Goal: Task Accomplishment & Management: Use online tool/utility

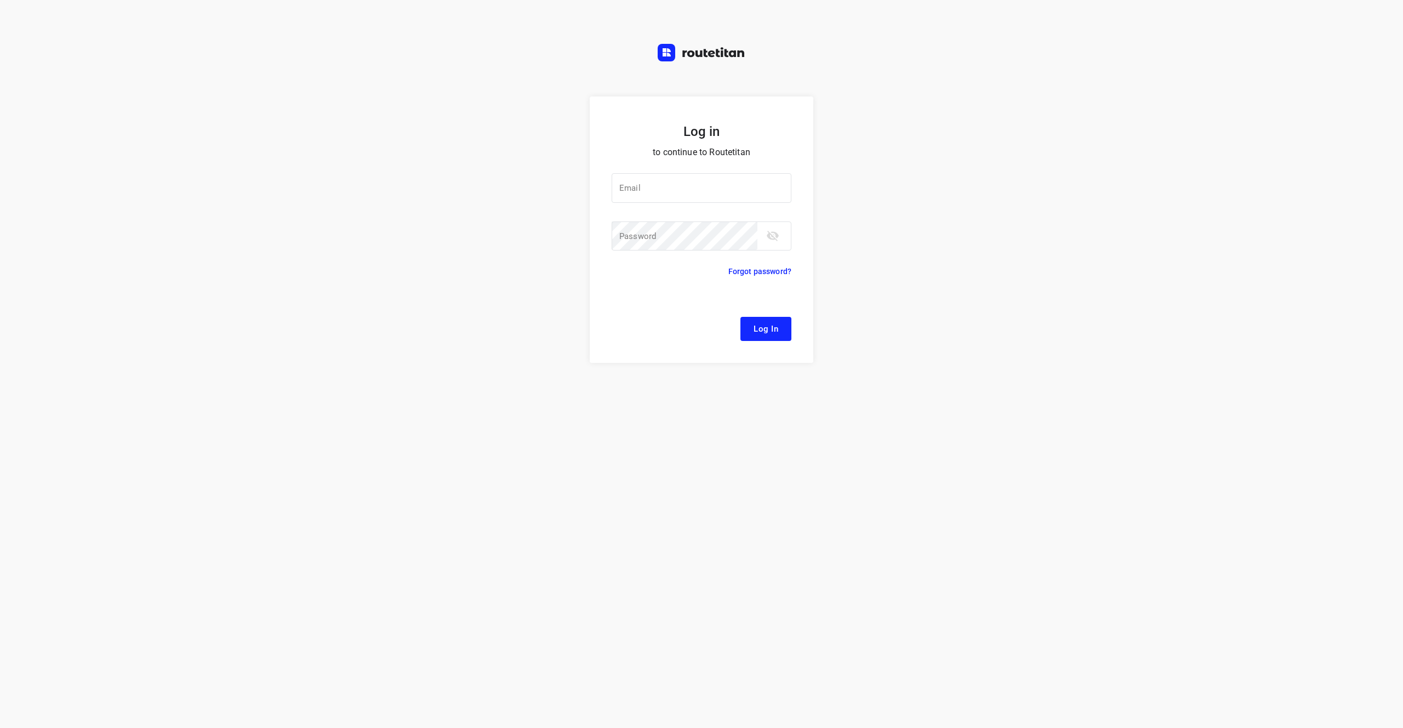
click at [1058, 93] on div "Log in to continue to Routetitan Email Email ​ Password Password ​ Forgot passw…" at bounding box center [701, 364] width 1403 height 728
click at [665, 196] on input "email" at bounding box center [702, 188] width 180 height 30
type input "[EMAIL_ADDRESS][DOMAIN_NAME]"
click at [763, 325] on span "Log In" at bounding box center [766, 329] width 25 height 14
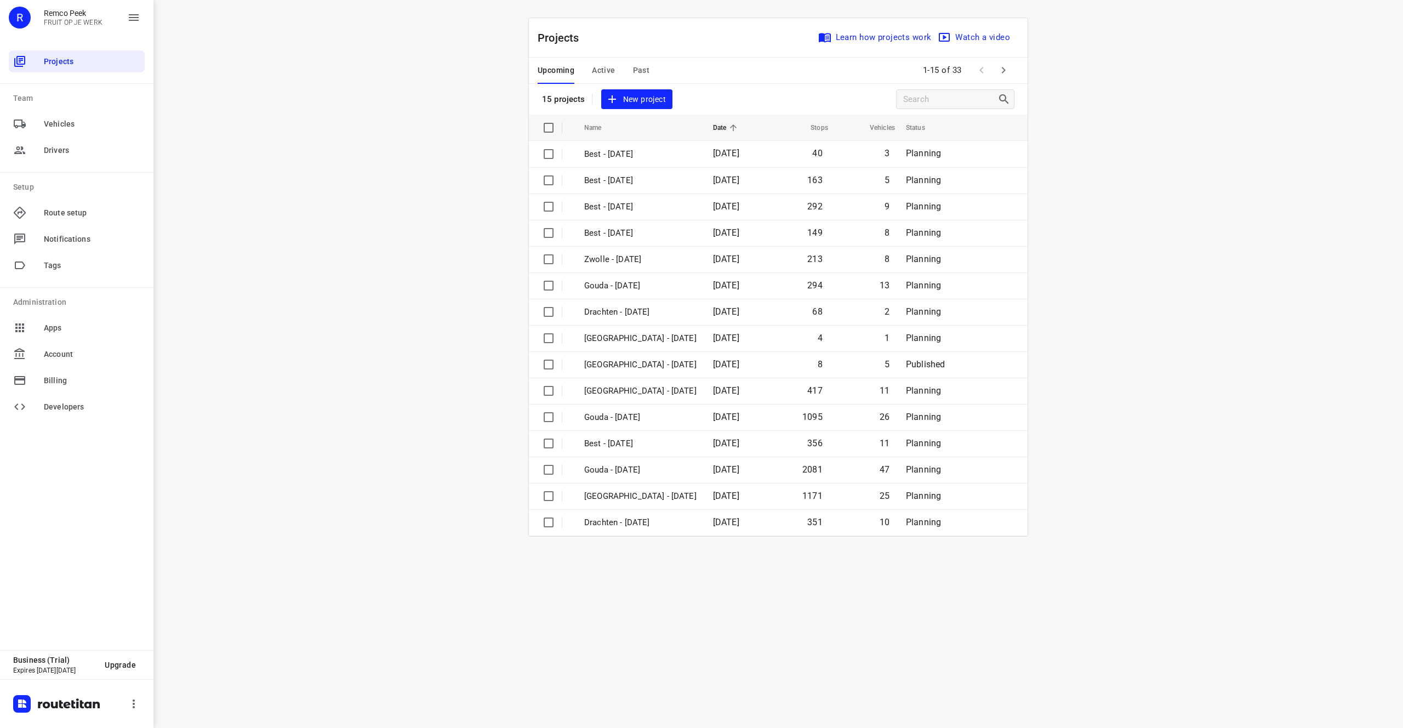
click at [412, 201] on div "i © 2025 Routetitan , © Stadia Maps , © OpenMapTiles © OpenStreetMap contributo…" at bounding box center [778, 364] width 1250 height 728
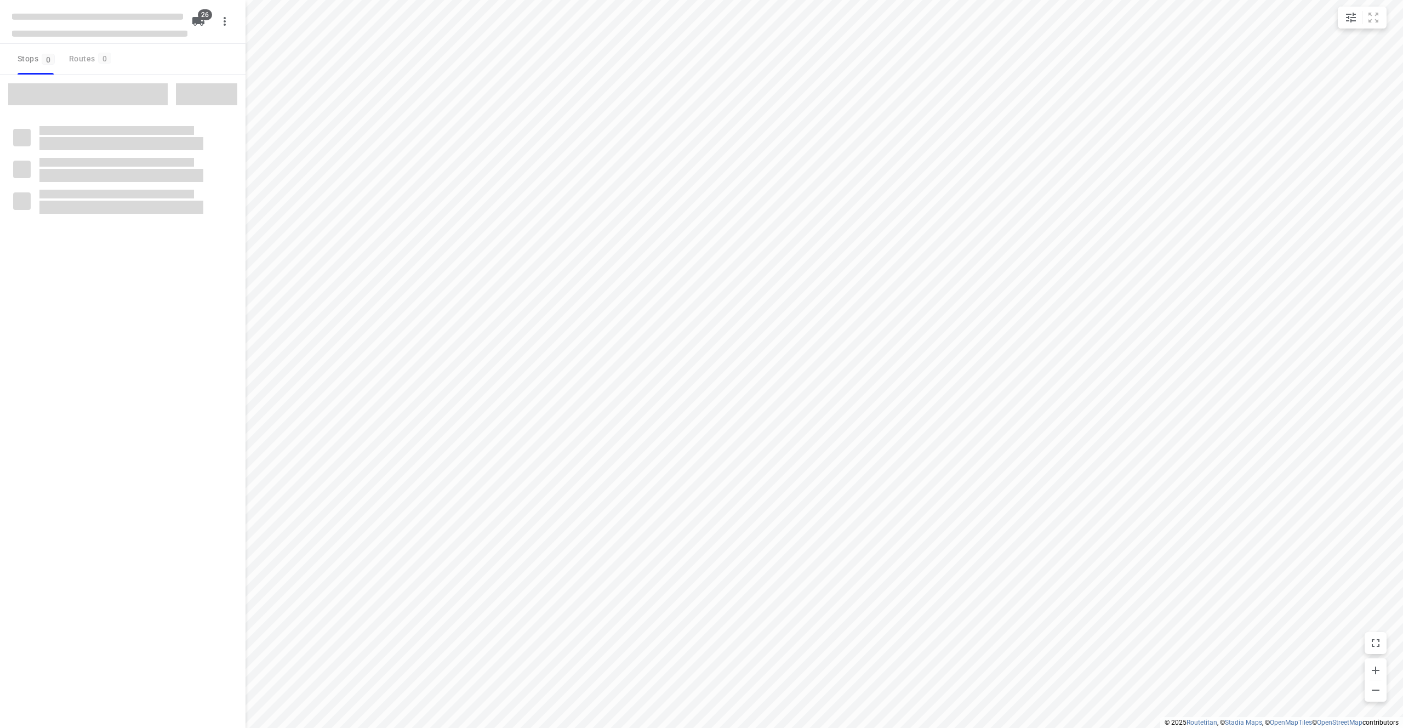
checkbox input "true"
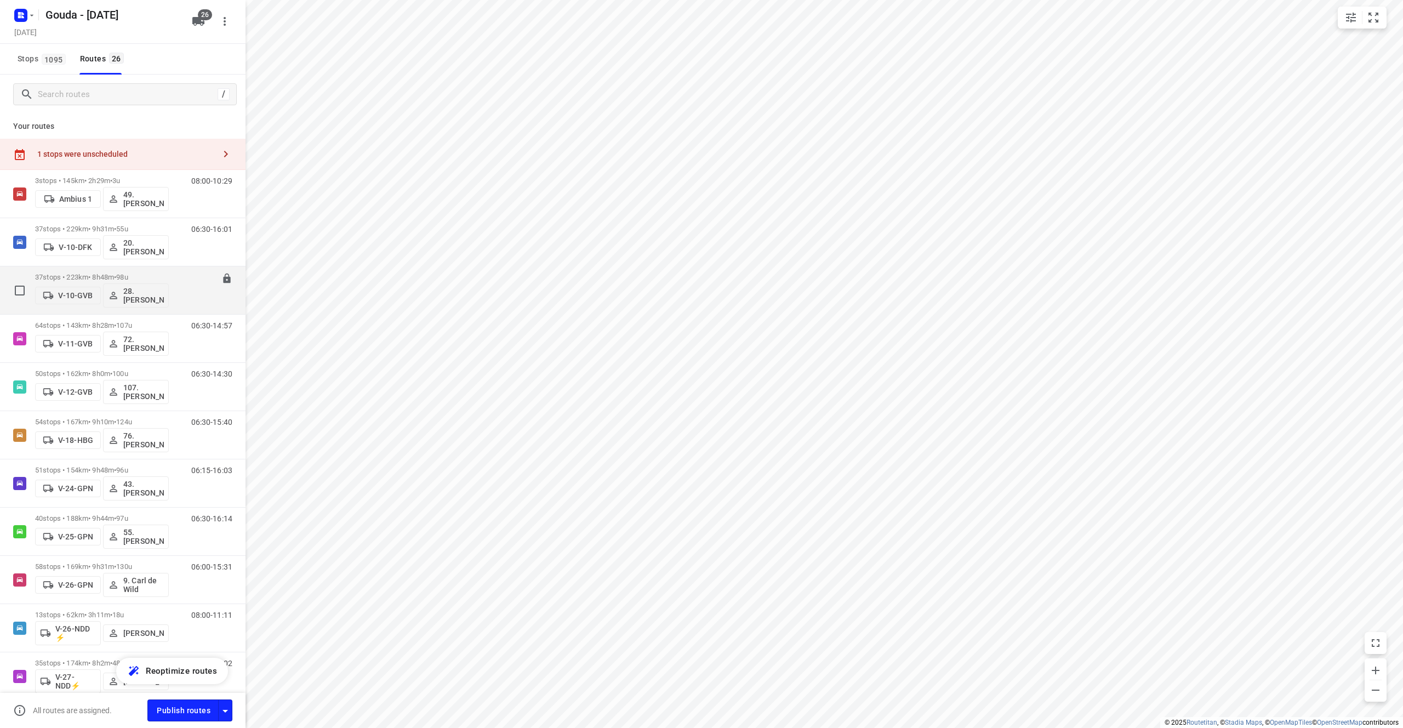
click at [194, 289] on div "07:00-15:48" at bounding box center [205, 293] width 55 height 40
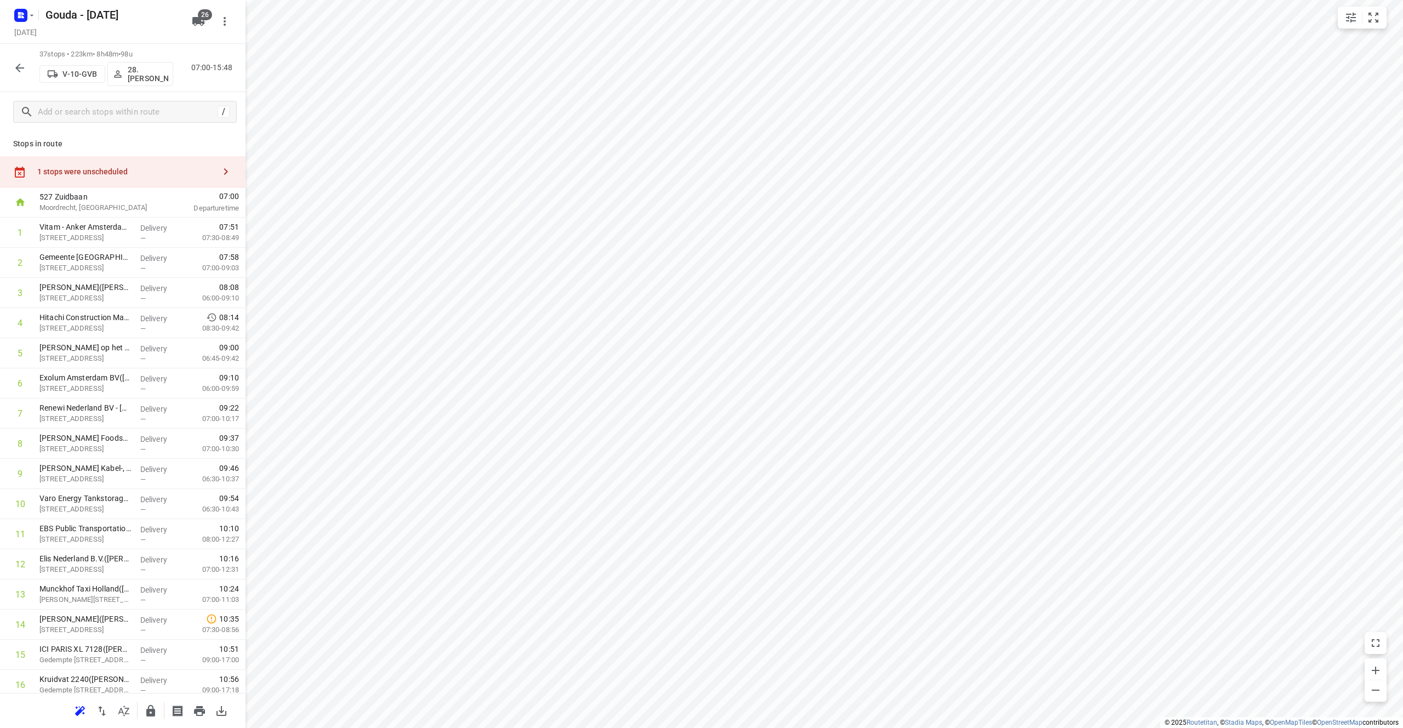
click at [16, 69] on icon "button" at bounding box center [19, 68] width 9 height 9
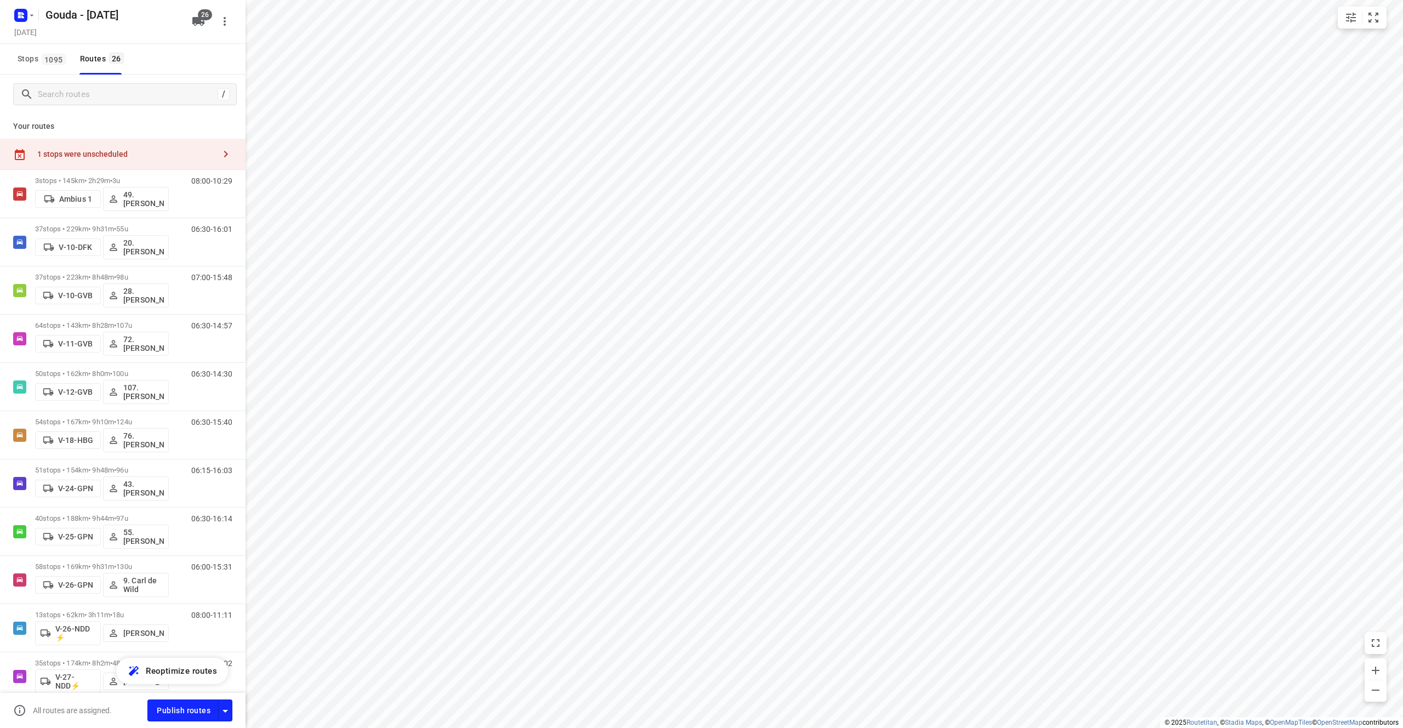
click at [223, 53] on div "Stops 1095 Routes 26" at bounding box center [123, 59] width 246 height 31
